Goal: Task Accomplishment & Management: Manage account settings

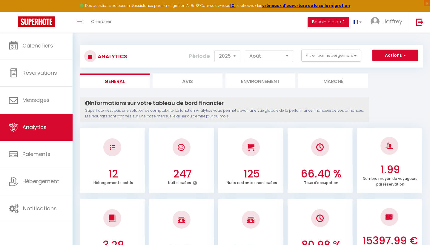
select select "2025"
select select "8"
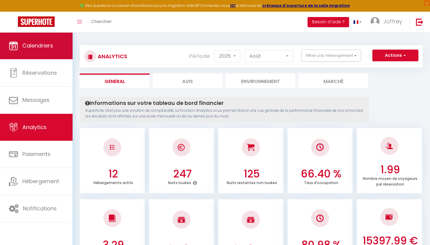
click at [44, 46] on span "Calendriers" at bounding box center [37, 45] width 31 height 7
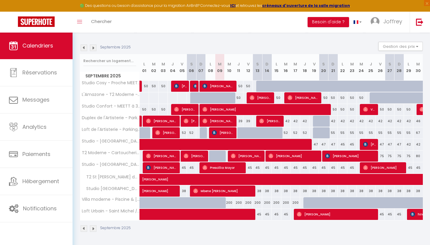
scroll to position [55, 0]
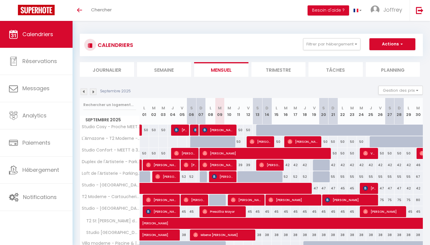
select select
click at [239, 142] on div "50" at bounding box center [239, 141] width 10 height 11
type input "50"
select select "1"
type input "Jeu 11 Septembre 2025"
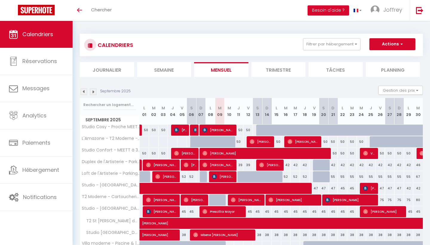
type input "Ven 12 Septembre 2025"
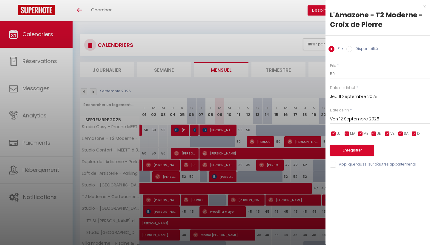
click at [351, 50] on input "Disponibilité" at bounding box center [349, 49] width 6 height 6
radio input "true"
radio input "false"
click at [352, 80] on div "Prix * 50 Statut * Disponible Indisponible Date de début * Jeu 11 Septembre 202…" at bounding box center [377, 112] width 105 height 113
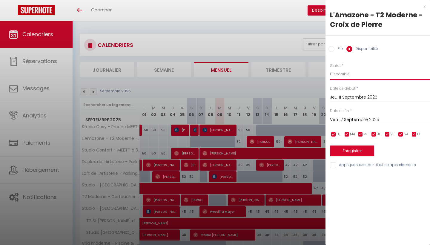
select select "0"
click at [349, 154] on button "Enregistrer" at bounding box center [352, 150] width 44 height 11
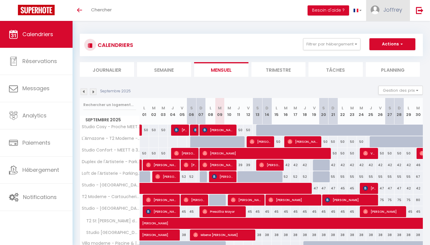
click at [386, 18] on link "Joffrey" at bounding box center [388, 10] width 44 height 21
click at [381, 41] on link "Équipe" at bounding box center [386, 41] width 44 height 10
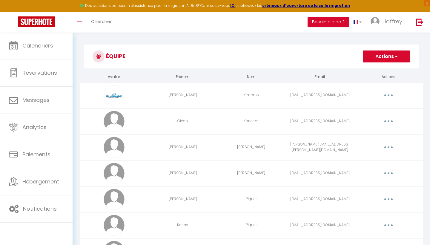
click at [388, 99] on button "button" at bounding box center [388, 95] width 17 height 10
click at [376, 107] on link "Editer" at bounding box center [373, 109] width 44 height 10
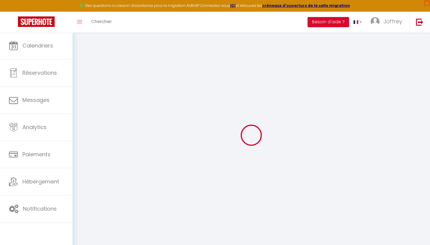
type input "[PERSON_NAME]"
type input "Kimpolo"
type input "[EMAIL_ADDRESS][DOMAIN_NAME]"
type textarea "[URL][DOMAIN_NAME]"
checkbox input "false"
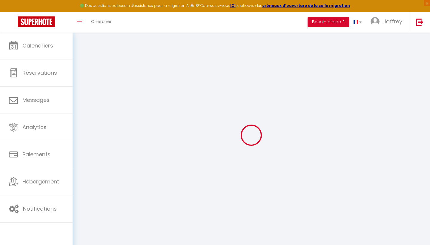
checkbox input "false"
checkbox input "true"
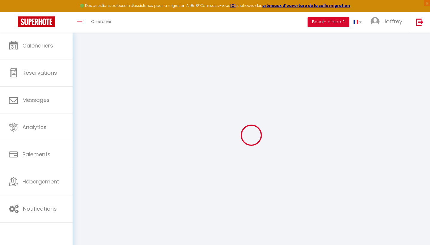
checkbox input "true"
checkbox input "false"
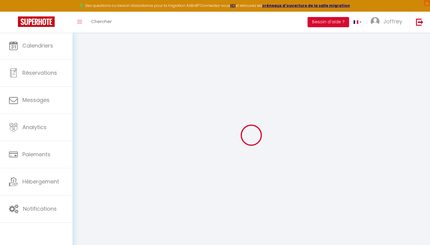
checkbox input "false"
checkbox input "true"
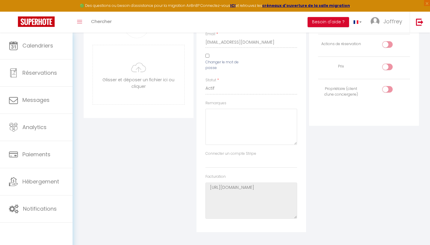
scroll to position [76, 0]
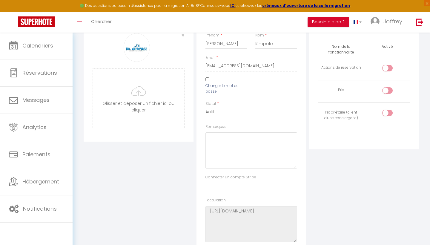
click at [385, 68] on div at bounding box center [387, 68] width 10 height 7
click at [387, 68] on input "checkbox" at bounding box center [392, 69] width 10 height 9
click at [387, 68] on div at bounding box center [387, 68] width 10 height 7
click at [387, 68] on input "checkbox" at bounding box center [392, 69] width 10 height 9
click at [387, 67] on div at bounding box center [387, 68] width 10 height 7
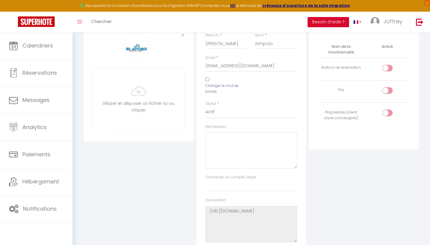
click at [387, 67] on input "checkbox" at bounding box center [392, 69] width 10 height 9
checkbox input "true"
click at [387, 90] on div at bounding box center [387, 90] width 10 height 7
click at [387, 90] on input "checkbox" at bounding box center [392, 91] width 10 height 9
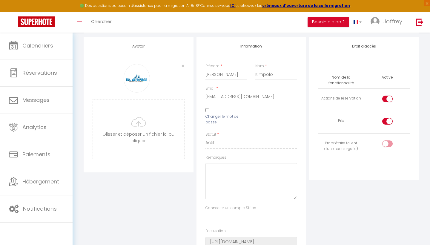
click at [388, 120] on input "checkbox" at bounding box center [392, 122] width 10 height 9
checkbox input "false"
click at [388, 96] on input "checkbox" at bounding box center [392, 100] width 10 height 9
checkbox input "false"
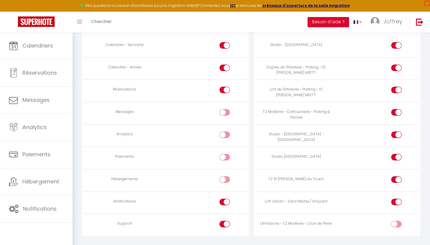
scroll to position [423, 0]
click at [397, 222] on input "checkbox" at bounding box center [401, 226] width 10 height 9
checkbox input "true"
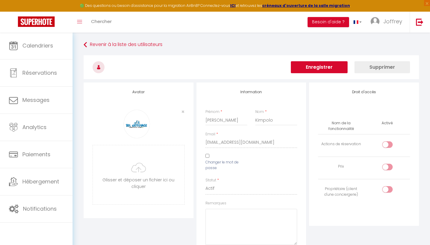
scroll to position [0, 0]
click at [301, 66] on button "Enregistrer" at bounding box center [319, 67] width 57 height 12
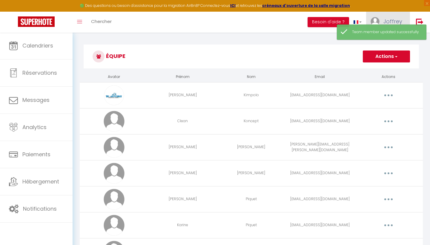
click at [385, 20] on span "Joffrey" at bounding box center [392, 21] width 19 height 7
click at [378, 51] on link "Équipe" at bounding box center [386, 52] width 44 height 10
click at [322, 60] on h3 "Équipe" at bounding box center [251, 56] width 335 height 24
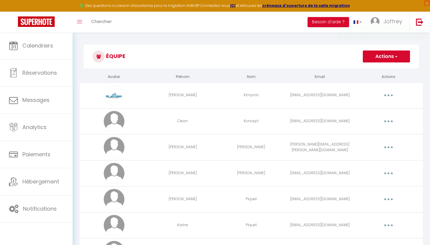
click at [372, 60] on button "Actions" at bounding box center [386, 56] width 47 height 12
click at [369, 68] on link "Ajouter un nouvel utilisateur" at bounding box center [374, 70] width 70 height 8
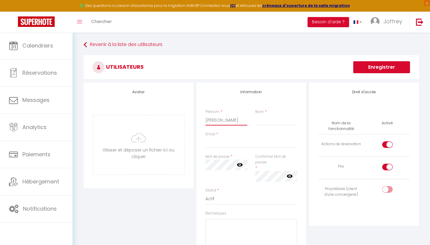
type input "[PERSON_NAME]"
type input "Marinho"
type input "[EMAIL_ADDRESS][DOMAIN_NAME]"
click at [271, 162] on label "Confirmer Mot de passe" at bounding box center [276, 159] width 42 height 11
click at [269, 159] on label "Confirmer Mot de passe" at bounding box center [276, 159] width 42 height 11
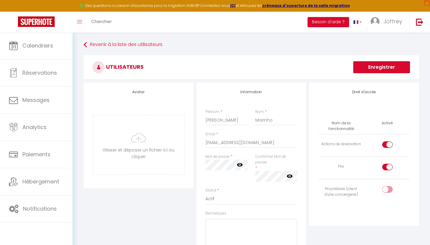
click at [266, 168] on div "Confirmer Mot de passe * false" at bounding box center [276, 168] width 42 height 28
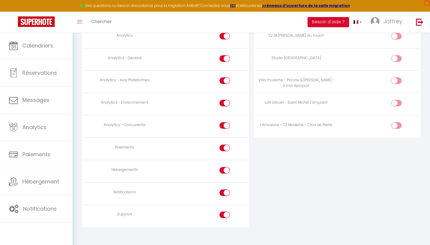
scroll to position [490, 0]
click at [395, 122] on div at bounding box center [396, 125] width 10 height 7
click at [396, 122] on input "checkbox" at bounding box center [401, 126] width 10 height 9
checkbox input "true"
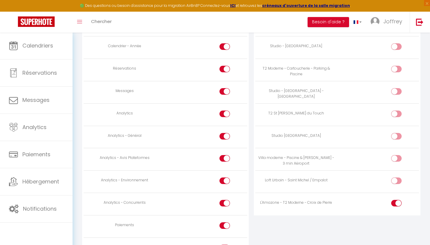
scroll to position [406, 0]
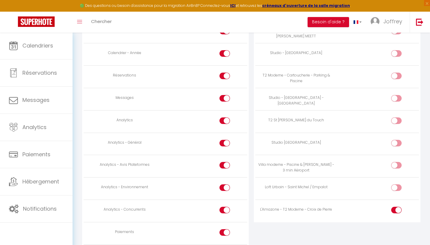
click at [226, 117] on input "checkbox" at bounding box center [230, 121] width 10 height 9
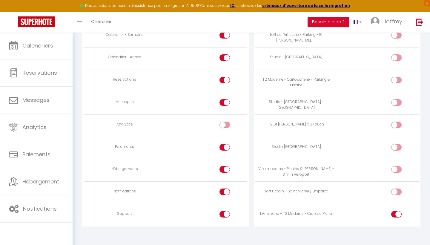
click at [224, 122] on div at bounding box center [224, 125] width 10 height 7
click at [225, 122] on input "checkbox" at bounding box center [230, 126] width 10 height 9
checkbox input "true"
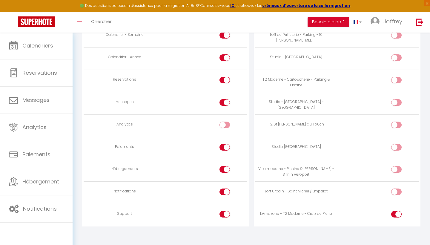
checkbox input "true"
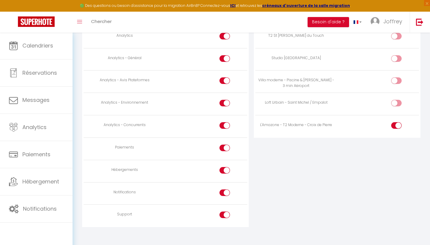
scroll to position [490, 0]
click at [225, 167] on input "checkbox" at bounding box center [230, 171] width 10 height 9
checkbox input "false"
click at [224, 190] on div at bounding box center [224, 193] width 10 height 7
click at [225, 190] on input "checkbox" at bounding box center [230, 194] width 10 height 9
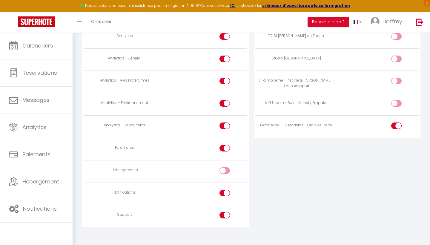
checkbox input "false"
click at [224, 212] on div at bounding box center [224, 215] width 10 height 7
click at [225, 212] on input "checkbox" at bounding box center [230, 216] width 10 height 9
checkbox input "false"
click at [225, 122] on input "checkbox" at bounding box center [230, 126] width 10 height 9
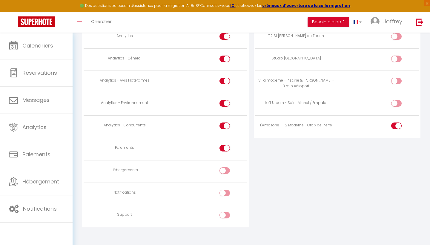
checkbox input "false"
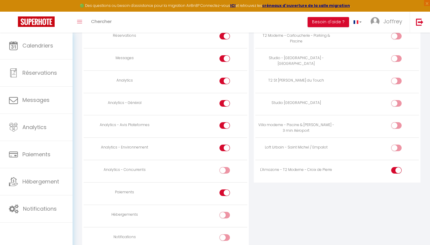
scroll to position [445, 0]
click at [225, 122] on input "checkbox" at bounding box center [230, 126] width 10 height 9
checkbox input "false"
click at [227, 145] on input "checkbox" at bounding box center [230, 149] width 10 height 9
checkbox input "false"
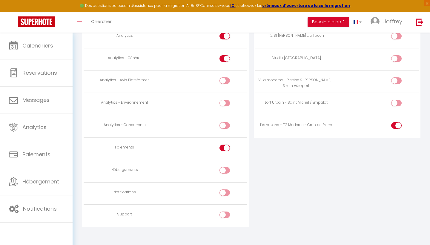
scroll to position [490, 0]
click at [224, 145] on div at bounding box center [224, 148] width 10 height 7
click at [225, 145] on input "checkbox" at bounding box center [230, 149] width 10 height 9
checkbox input "false"
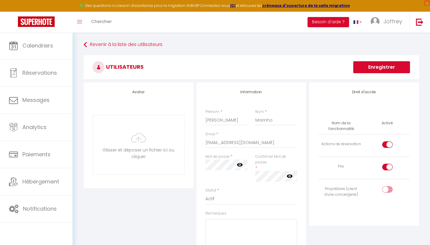
scroll to position [0, 0]
click at [388, 66] on button "Enregistrer" at bounding box center [381, 67] width 57 height 12
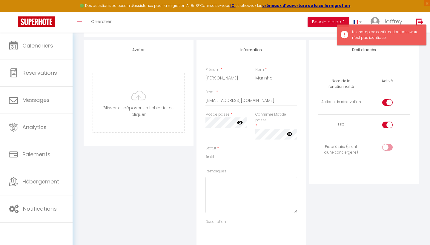
scroll to position [45, 0]
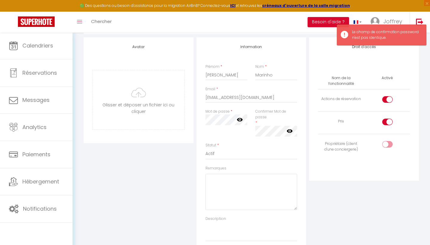
click at [288, 130] on icon at bounding box center [290, 131] width 6 height 4
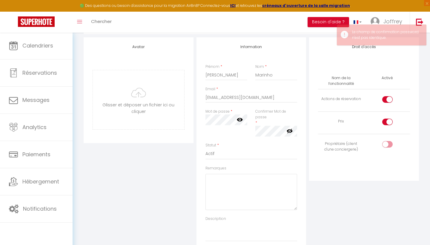
click at [240, 119] on icon at bounding box center [240, 120] width 6 height 4
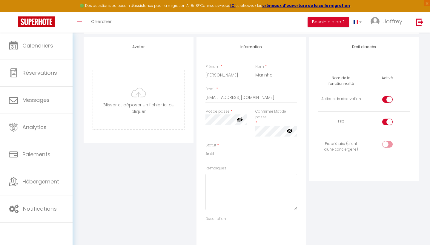
click at [232, 135] on div "Mot de passe * Votre mot de passe doit comporter au moins 8 caractères et conte…" at bounding box center [227, 126] width 50 height 34
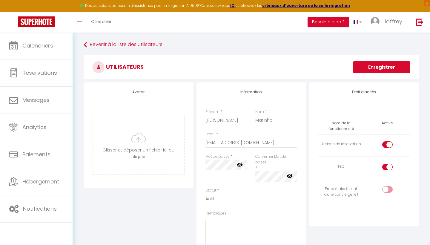
scroll to position [0, 0]
click at [379, 70] on button "Enregistrer" at bounding box center [381, 67] width 57 height 12
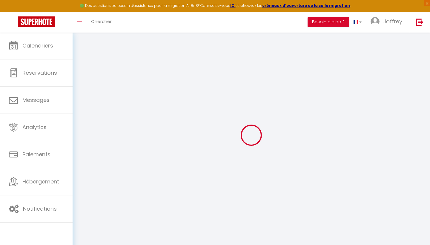
scroll to position [0, 0]
